Goal: Task Accomplishment & Management: Manage account settings

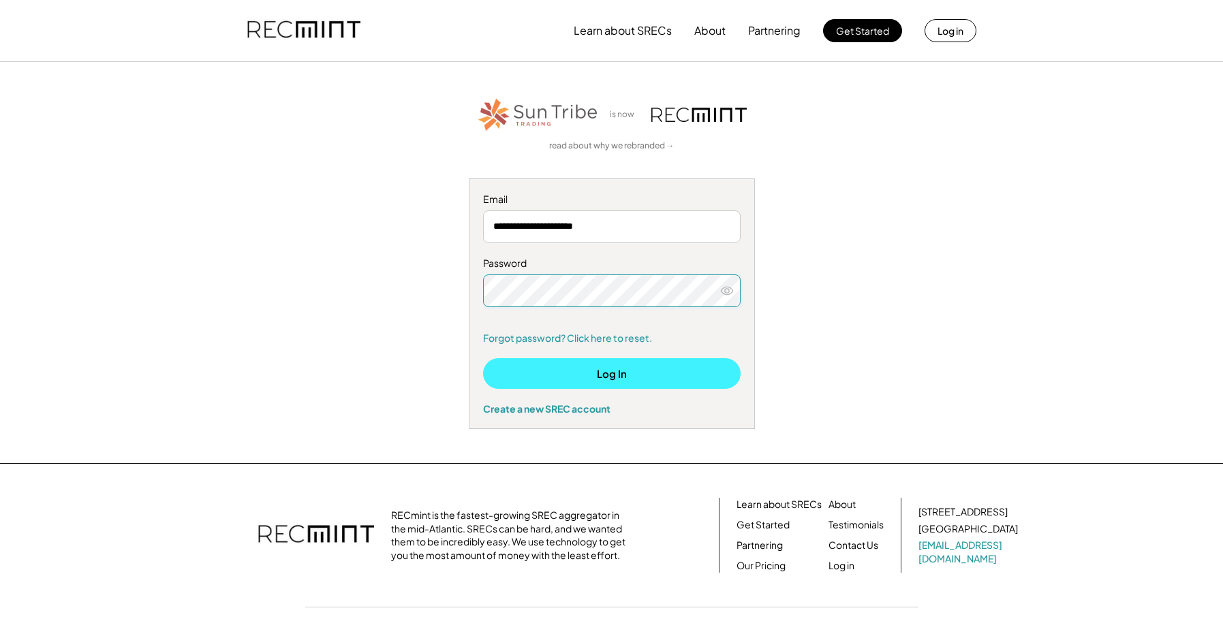
click at [590, 371] on button "Log In" at bounding box center [611, 373] width 257 height 31
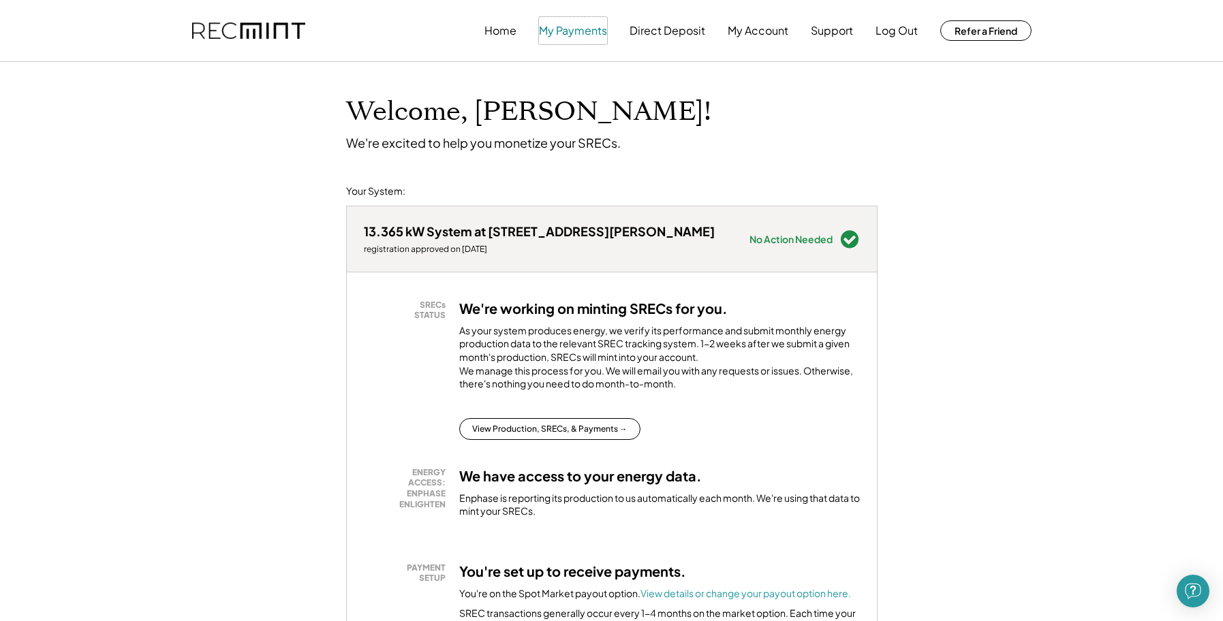
click at [581, 35] on button "My Payments" at bounding box center [573, 30] width 68 height 27
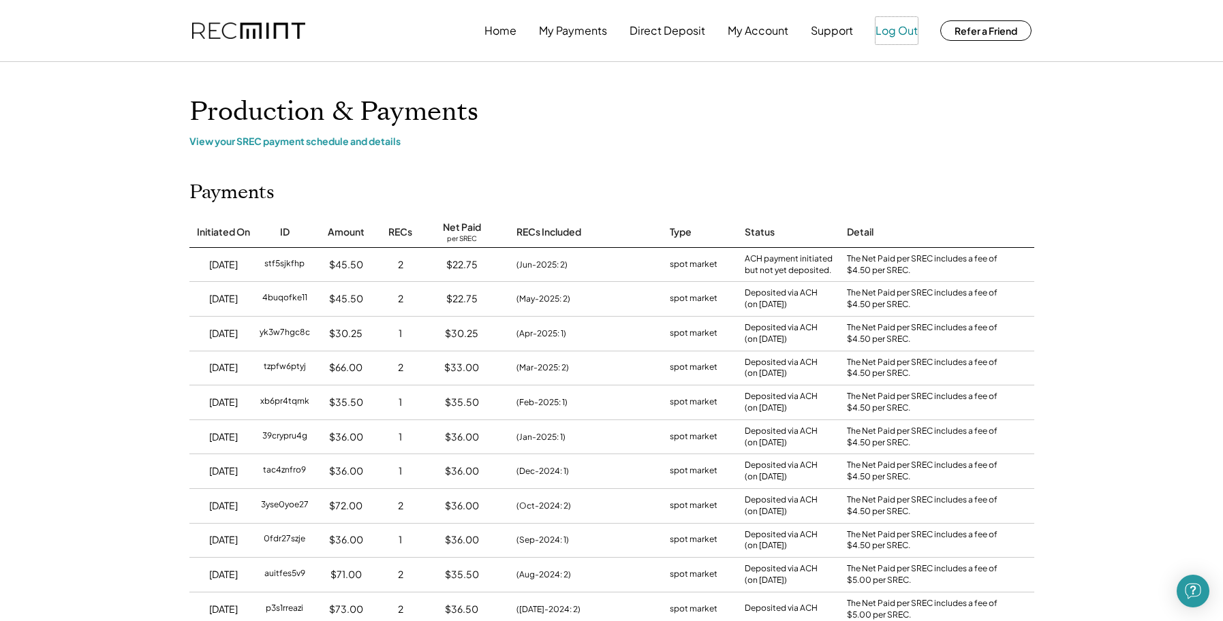
click at [891, 30] on button "Log Out" at bounding box center [896, 30] width 42 height 27
